Goal: Check status

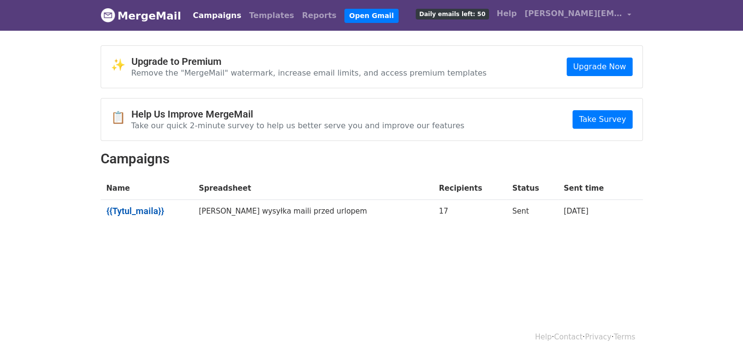
click at [139, 211] on link "{{Tytul_maila}}" at bounding box center [146, 211] width 81 height 11
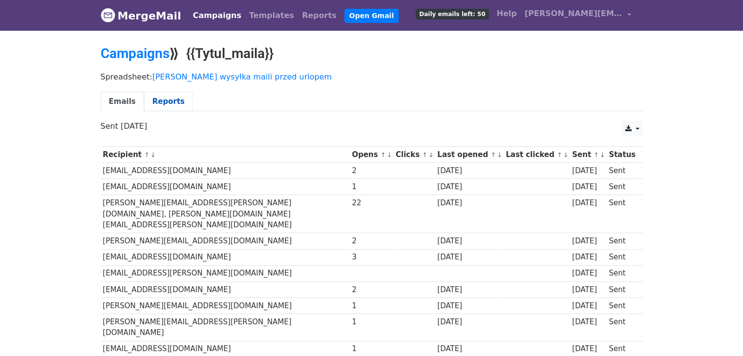
click at [169, 101] on link "Reports" at bounding box center [168, 102] width 49 height 20
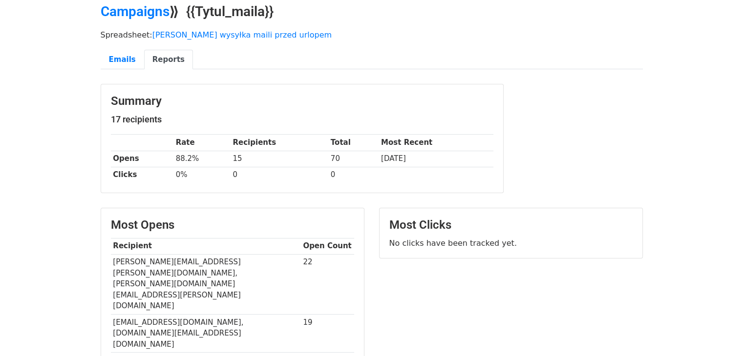
scroll to position [19, 0]
